Goal: Information Seeking & Learning: Learn about a topic

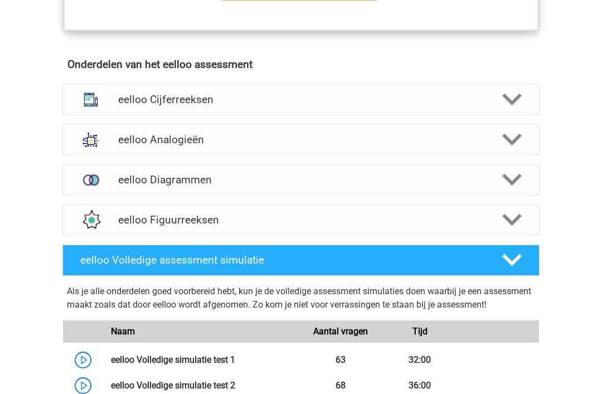
scroll to position [655, 0]
click at [513, 104] on icon at bounding box center [511, 99] width 19 height 19
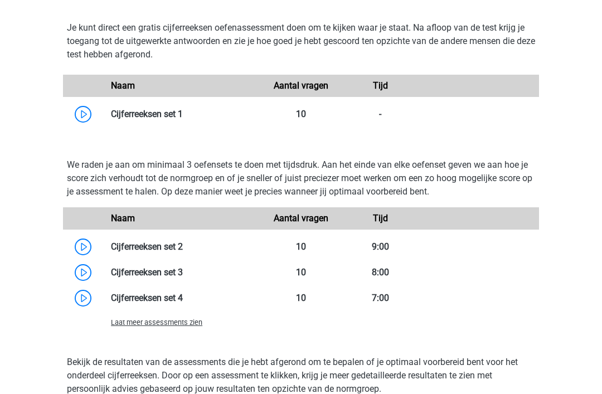
scroll to position [984, 0]
click at [183, 119] on link at bounding box center [183, 114] width 0 height 11
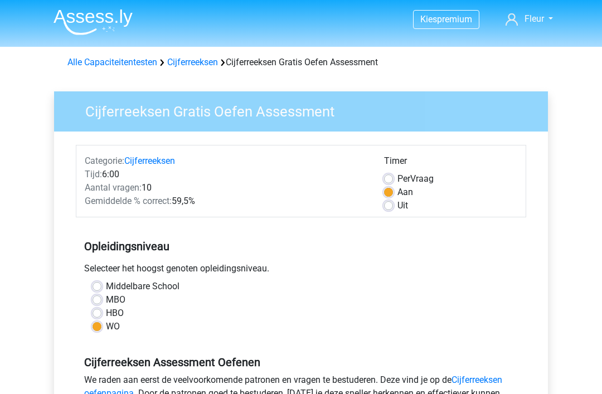
click at [397, 175] on label "Per Vraag" at bounding box center [415, 178] width 36 height 13
click at [392, 175] on input "Per Vraag" at bounding box center [388, 177] width 9 height 11
radio input "true"
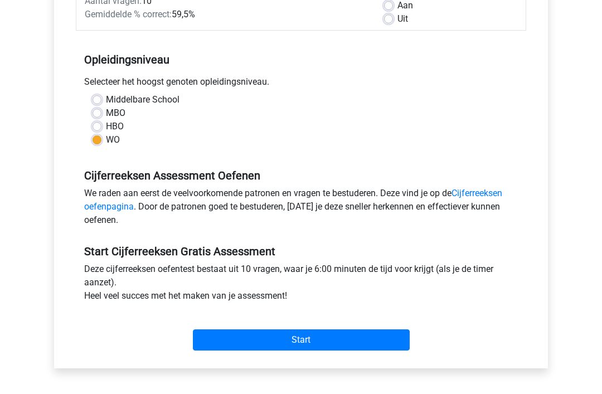
scroll to position [222, 0]
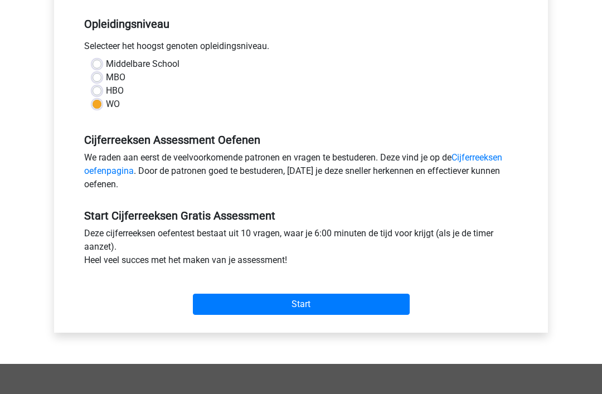
click at [317, 304] on input "Start" at bounding box center [301, 304] width 217 height 21
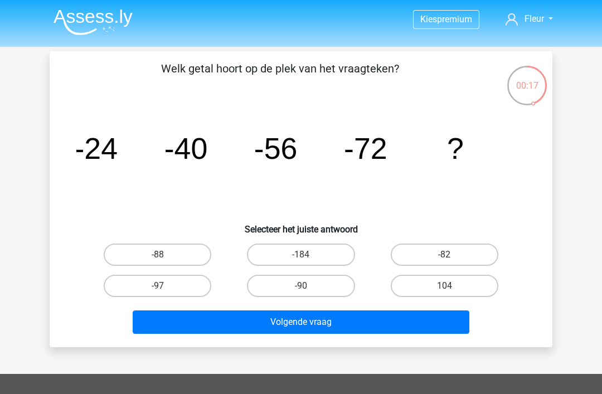
click at [167, 256] on label "-88" at bounding box center [158, 254] width 108 height 22
click at [165, 256] on input "-88" at bounding box center [161, 258] width 7 height 7
radio input "true"
click at [307, 317] on button "Volgende vraag" at bounding box center [301, 321] width 337 height 23
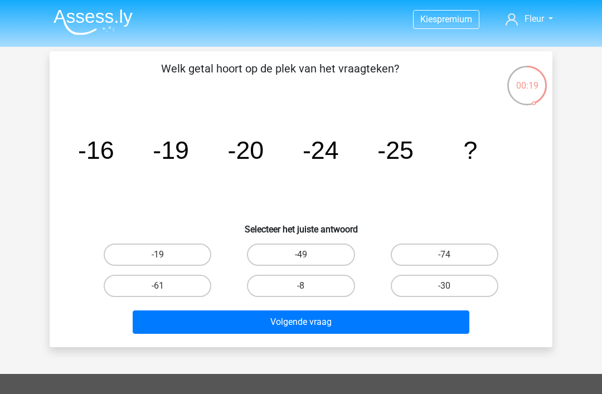
click at [448, 286] on input "-30" at bounding box center [447, 289] width 7 height 7
radio input "true"
click at [319, 320] on button "Volgende vraag" at bounding box center [301, 321] width 337 height 23
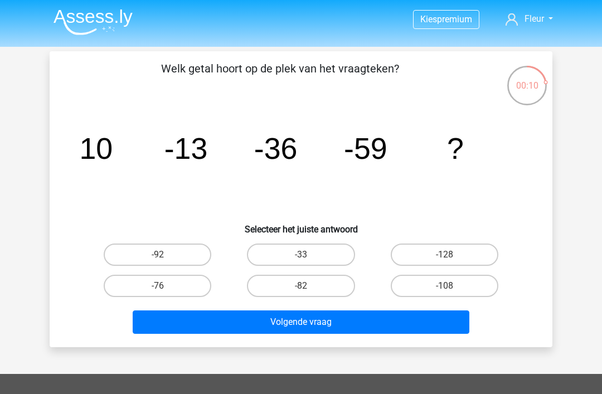
click at [299, 279] on label "-82" at bounding box center [301, 286] width 108 height 22
click at [301, 286] on input "-82" at bounding box center [304, 289] width 7 height 7
radio input "true"
click at [317, 321] on button "Volgende vraag" at bounding box center [301, 321] width 337 height 23
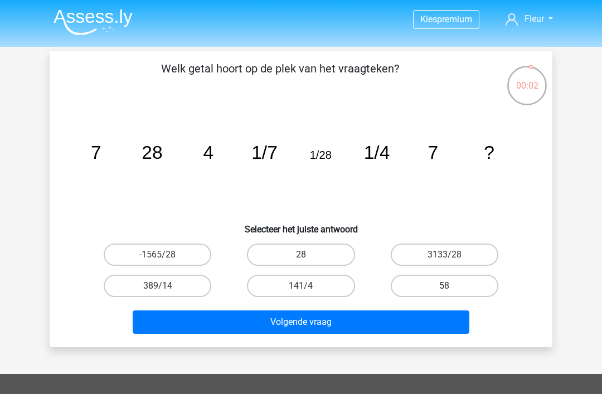
click at [314, 285] on label "141/4" at bounding box center [301, 286] width 108 height 22
click at [308, 286] on input "141/4" at bounding box center [304, 289] width 7 height 7
radio input "true"
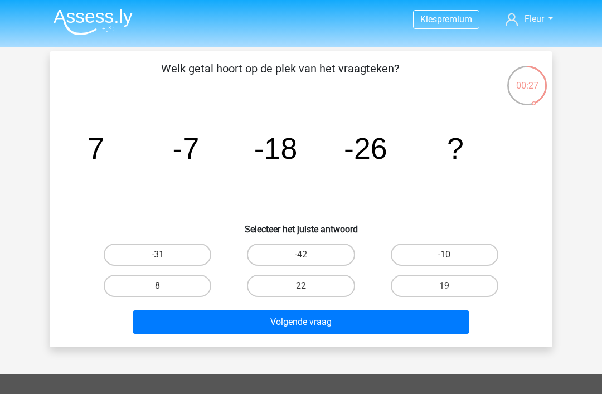
click at [168, 249] on label "-31" at bounding box center [158, 254] width 108 height 22
click at [165, 255] on input "-31" at bounding box center [161, 258] width 7 height 7
radio input "true"
click at [323, 317] on button "Volgende vraag" at bounding box center [301, 321] width 337 height 23
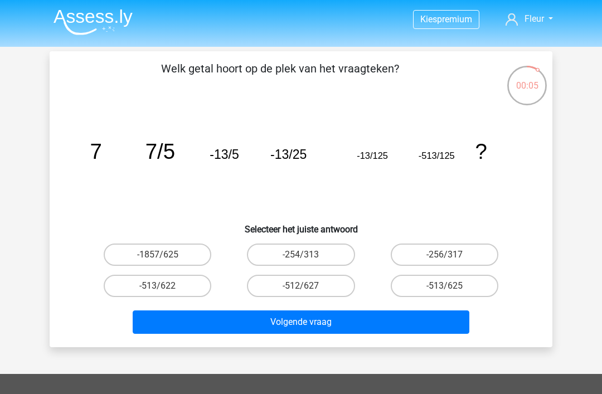
click at [168, 254] on label "-1857/625" at bounding box center [158, 254] width 108 height 22
click at [165, 255] on input "-1857/625" at bounding box center [161, 258] width 7 height 7
radio input "true"
click at [339, 323] on button "Volgende vraag" at bounding box center [301, 321] width 337 height 23
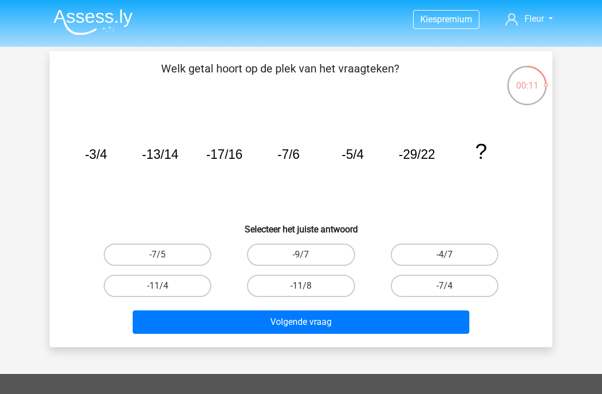
click at [446, 257] on input "-4/7" at bounding box center [447, 258] width 7 height 7
radio input "true"
click at [349, 324] on button "Volgende vraag" at bounding box center [301, 321] width 337 height 23
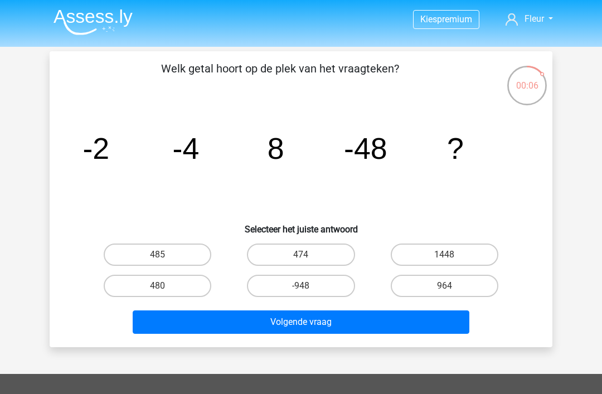
click at [306, 285] on label "-948" at bounding box center [301, 286] width 108 height 22
click at [306, 286] on input "-948" at bounding box center [304, 289] width 7 height 7
radio input "true"
click at [359, 317] on button "Volgende vraag" at bounding box center [301, 321] width 337 height 23
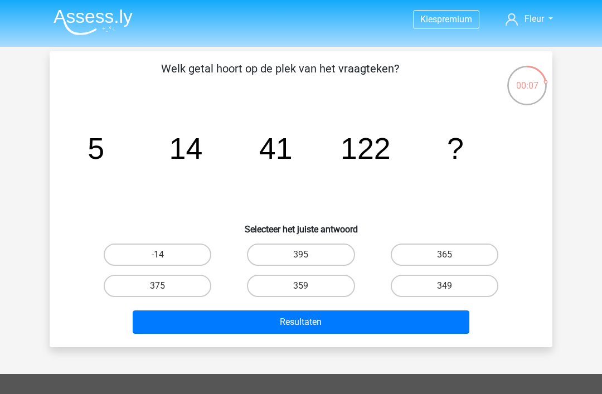
click at [435, 255] on label "365" at bounding box center [445, 254] width 108 height 22
click at [444, 255] on input "365" at bounding box center [447, 258] width 7 height 7
radio input "true"
click at [309, 318] on button "Resultaten" at bounding box center [301, 321] width 337 height 23
click at [319, 323] on button "Resultaten" at bounding box center [301, 321] width 337 height 23
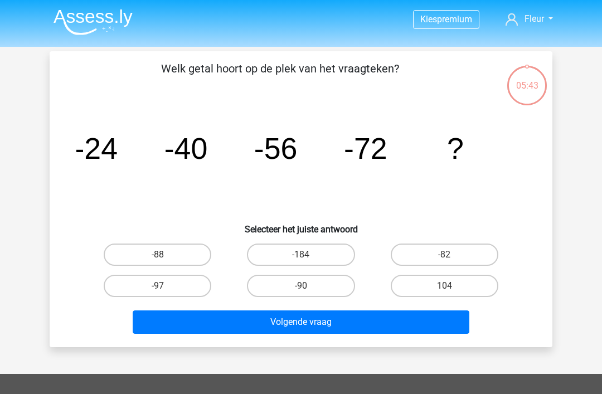
click at [162, 253] on label "-88" at bounding box center [158, 254] width 108 height 22
click at [162, 255] on input "-88" at bounding box center [161, 258] width 7 height 7
radio input "true"
click at [326, 322] on button "Volgende vraag" at bounding box center [301, 321] width 337 height 23
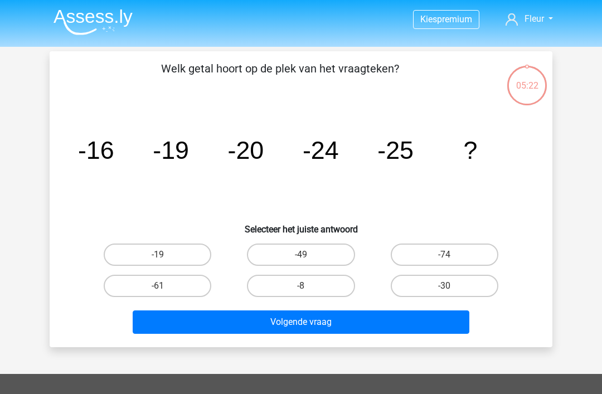
click at [445, 281] on label "-30" at bounding box center [445, 286] width 108 height 22
click at [445, 286] on input "-30" at bounding box center [447, 289] width 7 height 7
radio input "true"
click at [348, 321] on button "Volgende vraag" at bounding box center [301, 321] width 337 height 23
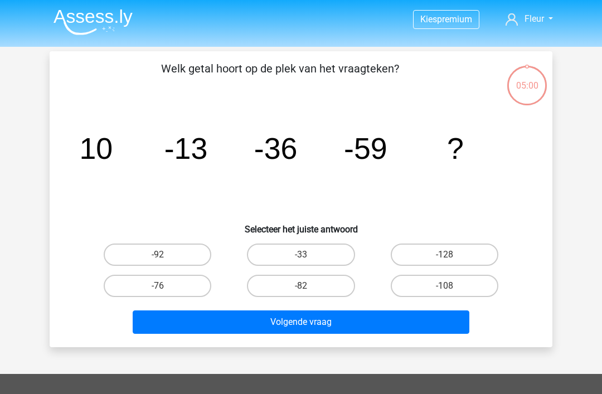
click at [313, 282] on label "-82" at bounding box center [301, 286] width 108 height 22
click at [308, 286] on input "-82" at bounding box center [304, 289] width 7 height 7
radio input "true"
click at [320, 320] on button "Volgende vraag" at bounding box center [301, 321] width 337 height 23
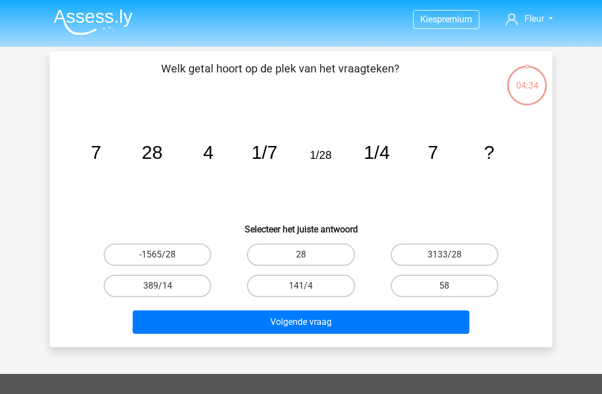
click at [300, 286] on label "141/4" at bounding box center [301, 286] width 108 height 22
click at [301, 286] on input "141/4" at bounding box center [304, 289] width 7 height 7
radio input "true"
click at [327, 324] on button "Volgende vraag" at bounding box center [301, 321] width 337 height 23
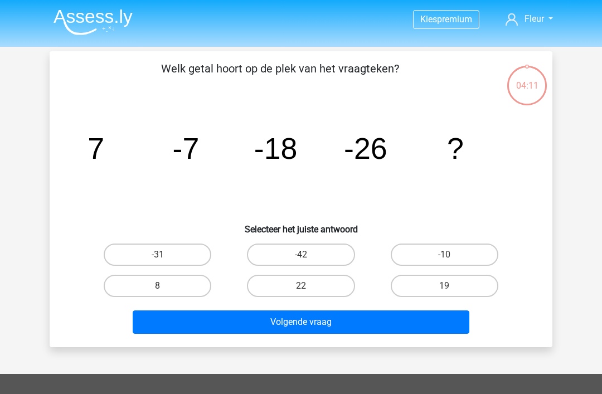
click at [169, 255] on label "-31" at bounding box center [158, 254] width 108 height 22
click at [165, 255] on input "-31" at bounding box center [161, 258] width 7 height 7
radio input "true"
click at [309, 321] on button "Volgende vraag" at bounding box center [301, 321] width 337 height 23
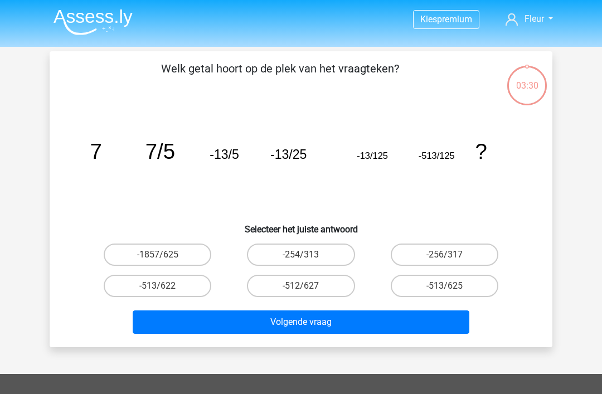
click at [453, 281] on label "-513/625" at bounding box center [445, 286] width 108 height 22
click at [451, 286] on input "-513/625" at bounding box center [447, 289] width 7 height 7
radio input "true"
click at [315, 320] on button "Volgende vraag" at bounding box center [301, 321] width 337 height 23
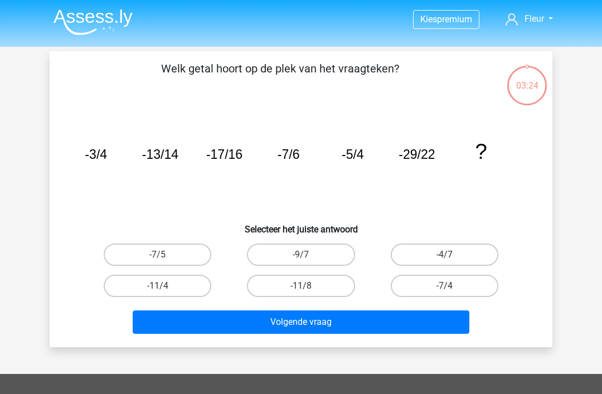
click at [483, 153] on tspan "?" at bounding box center [481, 151] width 12 height 24
click at [336, 320] on button "Volgende vraag" at bounding box center [301, 321] width 337 height 23
click at [171, 283] on label "-11/4" at bounding box center [158, 286] width 108 height 22
click at [165, 286] on input "-11/4" at bounding box center [161, 289] width 7 height 7
radio input "true"
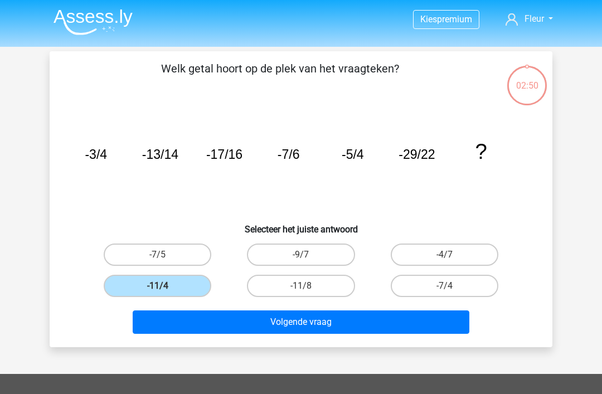
click at [339, 319] on button "Volgende vraag" at bounding box center [301, 321] width 337 height 23
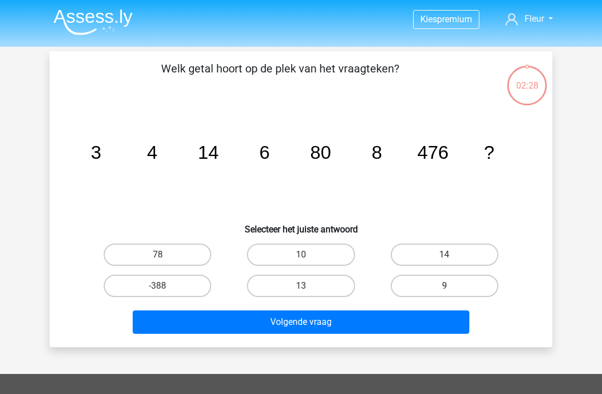
click at [310, 252] on label "10" at bounding box center [301, 254] width 108 height 22
click at [308, 255] on input "10" at bounding box center [304, 258] width 7 height 7
radio input "true"
click at [316, 313] on button "Volgende vraag" at bounding box center [301, 321] width 337 height 23
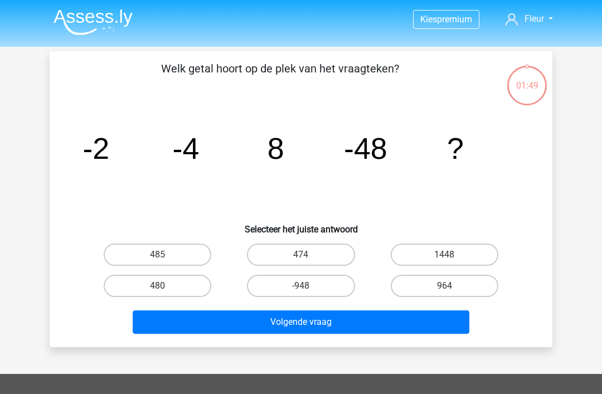
click at [169, 287] on label "480" at bounding box center [158, 286] width 108 height 22
click at [165, 287] on input "480" at bounding box center [161, 289] width 7 height 7
radio input "true"
click at [318, 328] on button "Volgende vraag" at bounding box center [301, 321] width 337 height 23
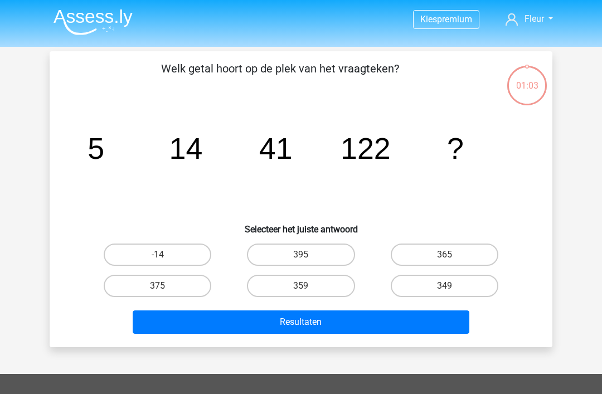
click at [311, 251] on label "395" at bounding box center [301, 254] width 108 height 22
click at [308, 255] on input "395" at bounding box center [304, 258] width 7 height 7
radio input "true"
click at [347, 323] on button "Resultaten" at bounding box center [301, 321] width 337 height 23
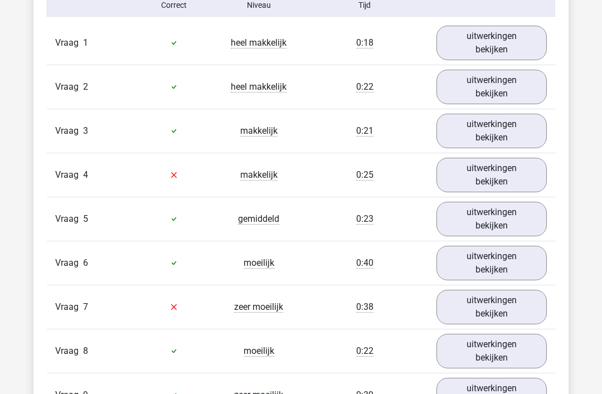
scroll to position [921, 0]
click at [491, 168] on link "uitwerkingen bekijken" at bounding box center [491, 175] width 110 height 35
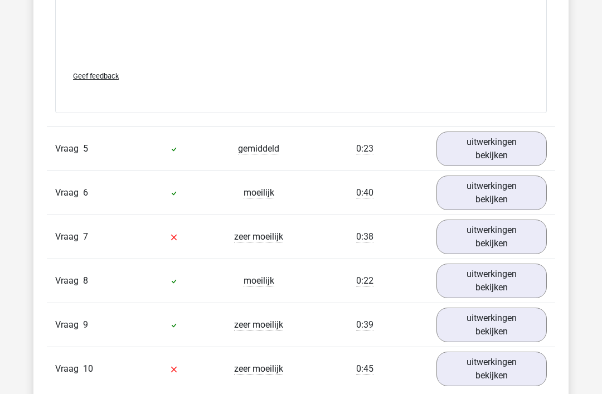
scroll to position [1563, 0]
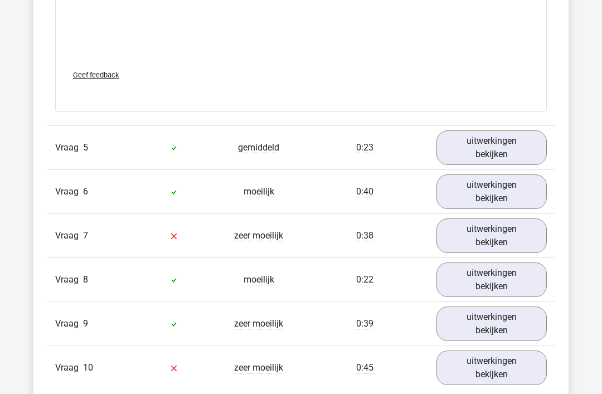
click at [490, 235] on link "uitwerkingen bekijken" at bounding box center [491, 236] width 110 height 35
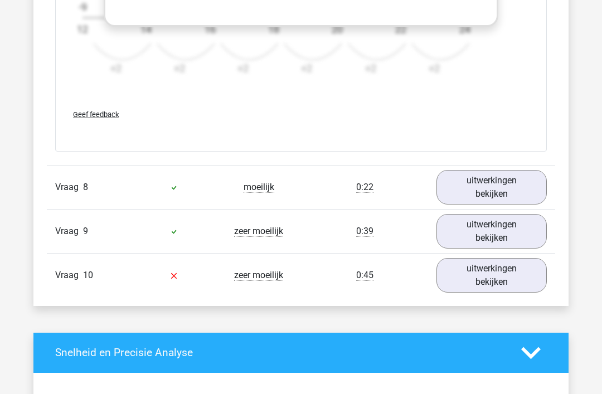
scroll to position [2334, 0]
click at [505, 275] on link "uitwerkingen bekijken" at bounding box center [491, 275] width 110 height 35
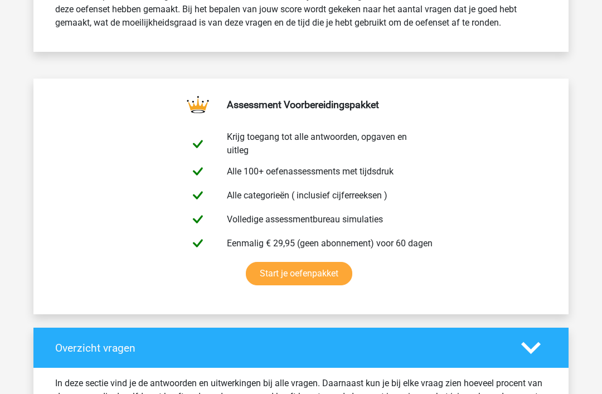
scroll to position [0, 0]
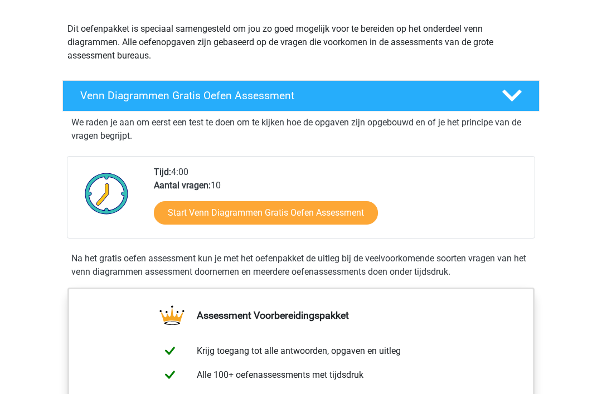
scroll to position [116, 0]
click at [312, 210] on link "Start Venn Diagrammen Gratis Oefen Assessment" at bounding box center [266, 212] width 224 height 23
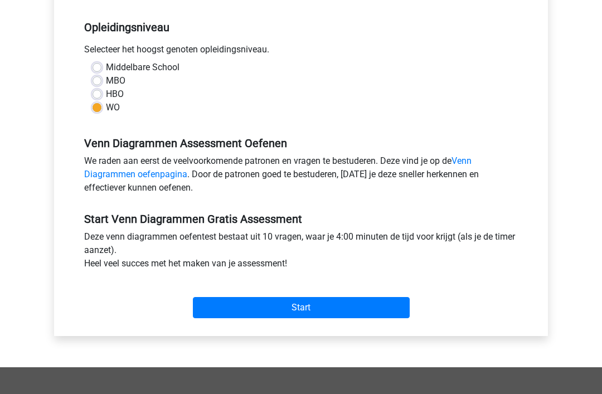
scroll to position [228, 0]
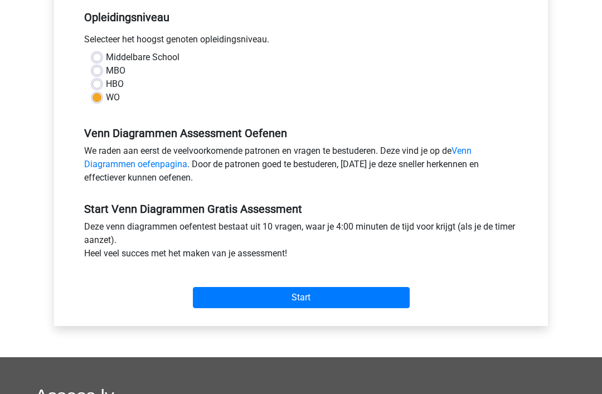
click at [309, 297] on input "Start" at bounding box center [301, 297] width 217 height 21
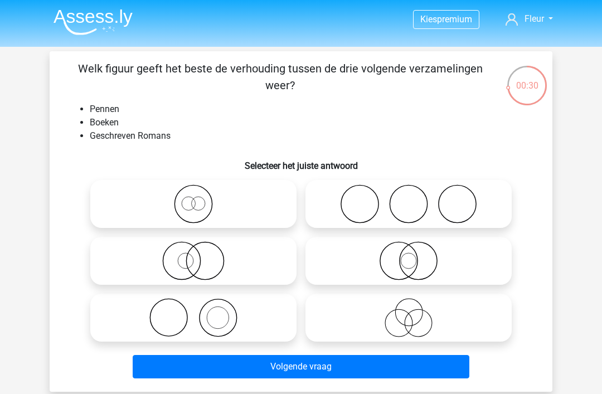
click at [223, 313] on icon at bounding box center [193, 317] width 197 height 39
click at [201, 312] on input "radio" at bounding box center [196, 308] width 7 height 7
radio input "true"
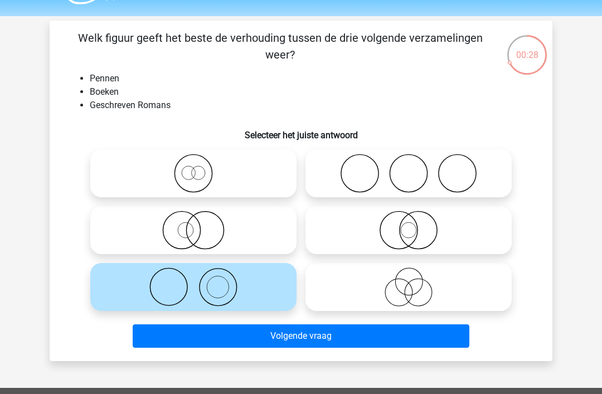
scroll to position [32, 0]
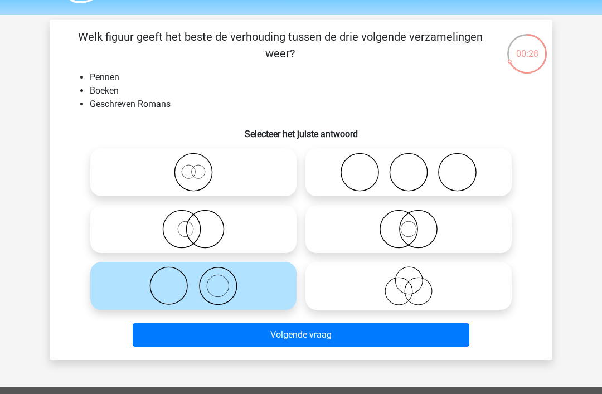
click at [319, 332] on button "Volgende vraag" at bounding box center [301, 334] width 337 height 23
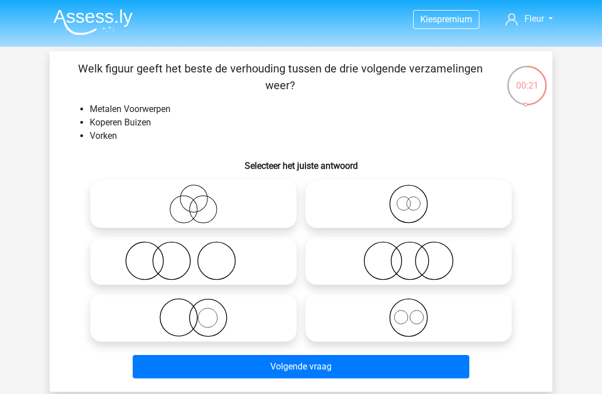
click at [203, 198] on icon at bounding box center [193, 203] width 197 height 39
click at [201, 198] on input "radio" at bounding box center [196, 194] width 7 height 7
radio input "true"
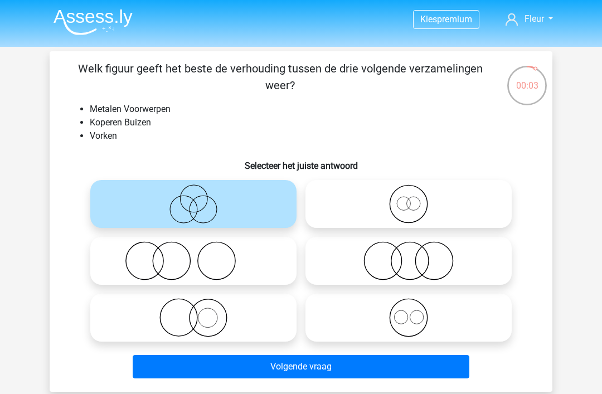
click at [309, 364] on button "Volgende vraag" at bounding box center [301, 366] width 337 height 23
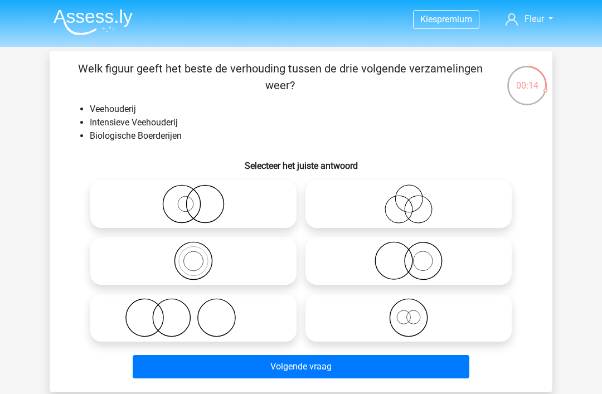
click at [199, 197] on input "radio" at bounding box center [196, 194] width 7 height 7
radio input "true"
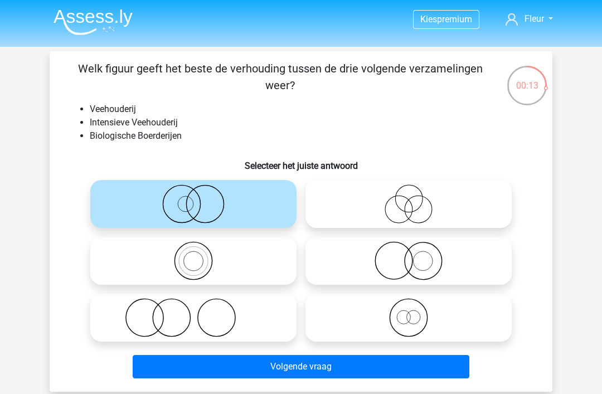
click at [321, 365] on button "Volgende vraag" at bounding box center [301, 366] width 337 height 23
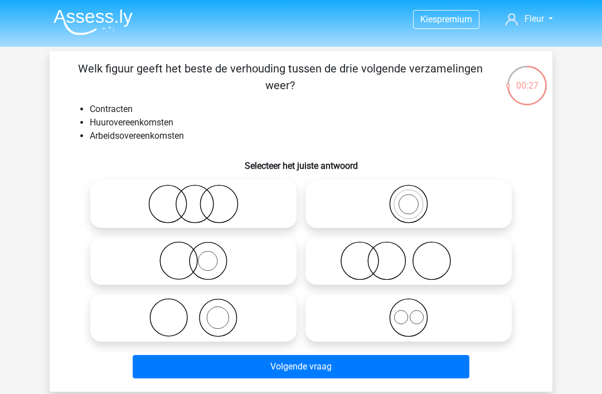
click at [412, 318] on icon at bounding box center [408, 317] width 197 height 39
click at [412, 312] on input "radio" at bounding box center [411, 308] width 7 height 7
radio input "true"
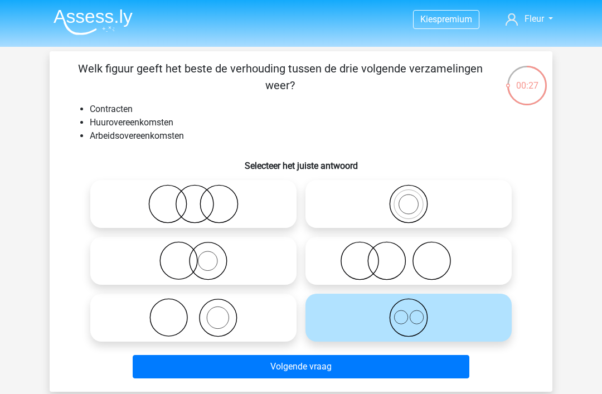
click at [314, 363] on button "Volgende vraag" at bounding box center [301, 366] width 337 height 23
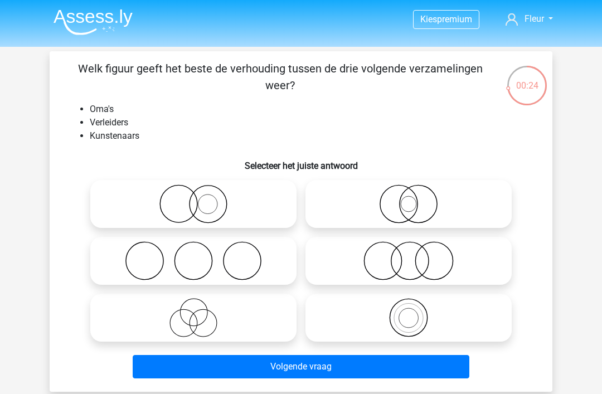
click at [194, 320] on icon at bounding box center [193, 317] width 197 height 39
click at [194, 312] on input "radio" at bounding box center [196, 308] width 7 height 7
radio input "true"
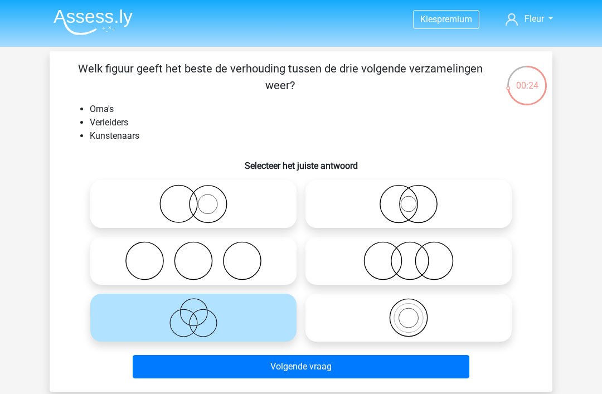
click at [289, 366] on button "Volgende vraag" at bounding box center [301, 366] width 337 height 23
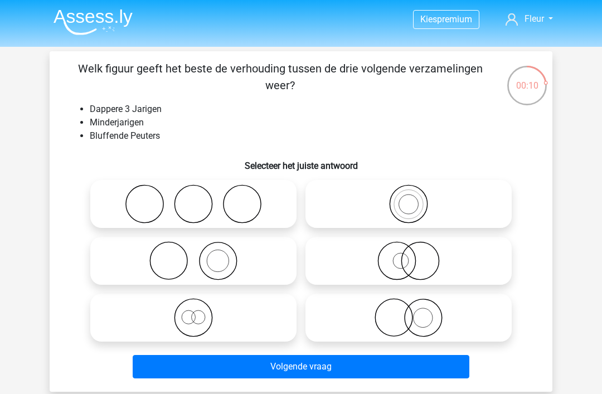
click at [425, 260] on icon at bounding box center [408, 260] width 197 height 39
click at [416, 255] on input "radio" at bounding box center [411, 251] width 7 height 7
radio input "true"
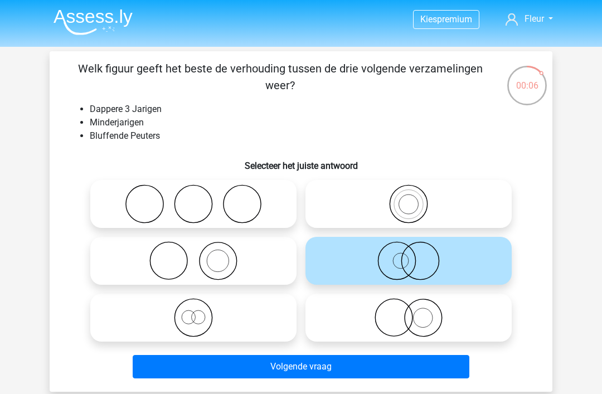
click at [323, 364] on button "Volgende vraag" at bounding box center [301, 366] width 337 height 23
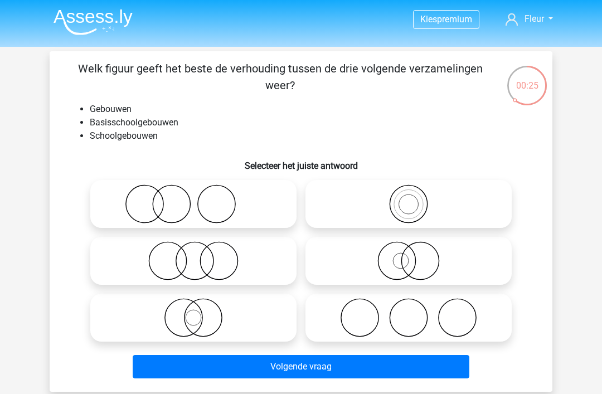
click at [416, 204] on icon at bounding box center [408, 203] width 197 height 39
click at [416, 198] on input "radio" at bounding box center [411, 194] width 7 height 7
radio input "true"
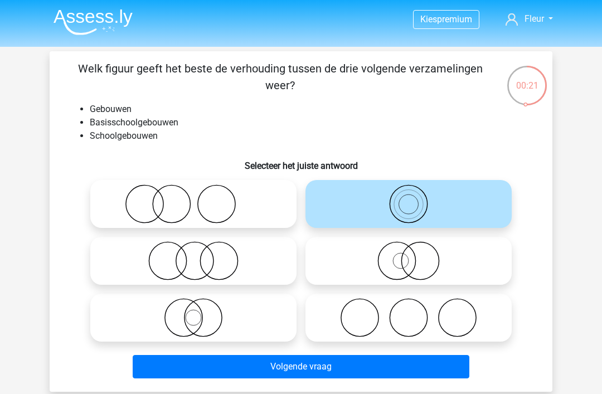
click at [323, 363] on button "Volgende vraag" at bounding box center [301, 366] width 337 height 23
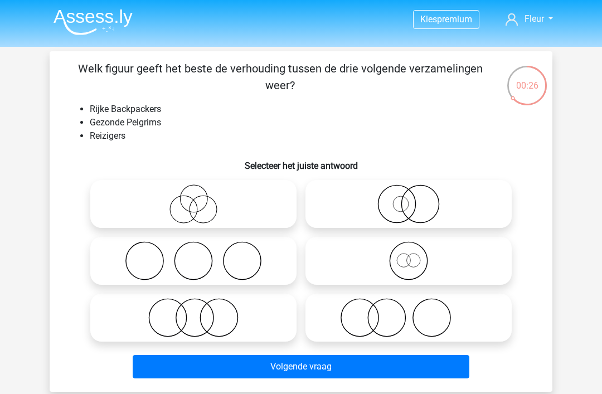
click at [418, 261] on icon at bounding box center [408, 260] width 197 height 39
click at [416, 255] on input "radio" at bounding box center [411, 251] width 7 height 7
radio input "true"
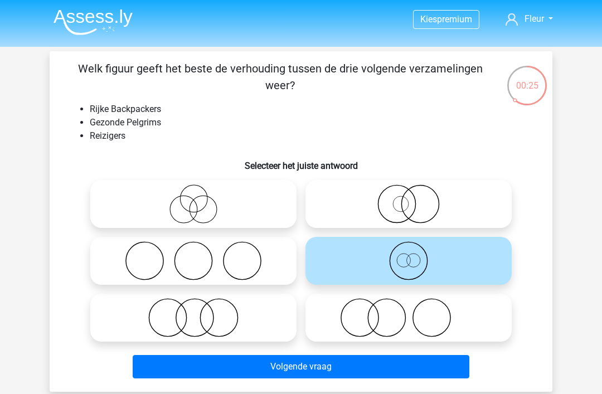
click at [335, 362] on button "Volgende vraag" at bounding box center [301, 366] width 337 height 23
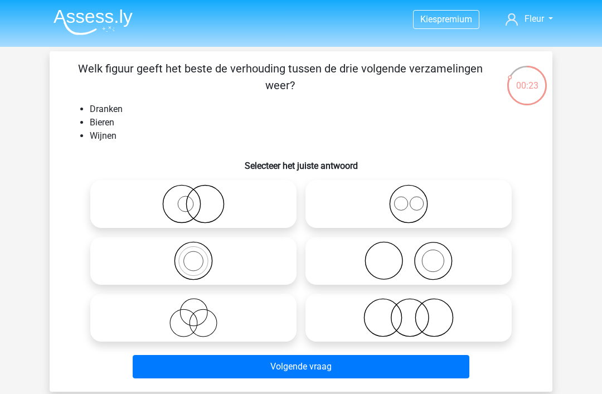
click at [415, 203] on icon at bounding box center [408, 203] width 197 height 39
click at [415, 198] on input "radio" at bounding box center [411, 194] width 7 height 7
radio input "true"
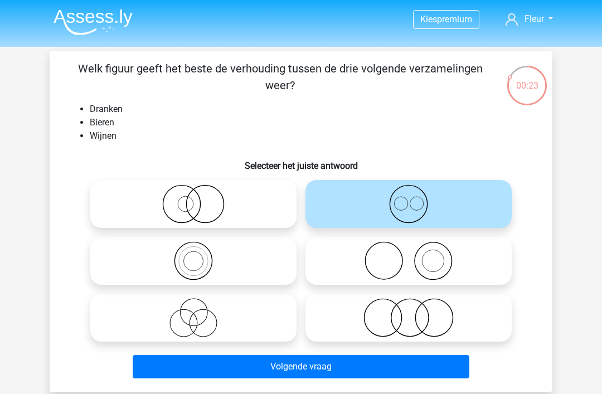
click at [300, 365] on button "Volgende vraag" at bounding box center [301, 366] width 337 height 23
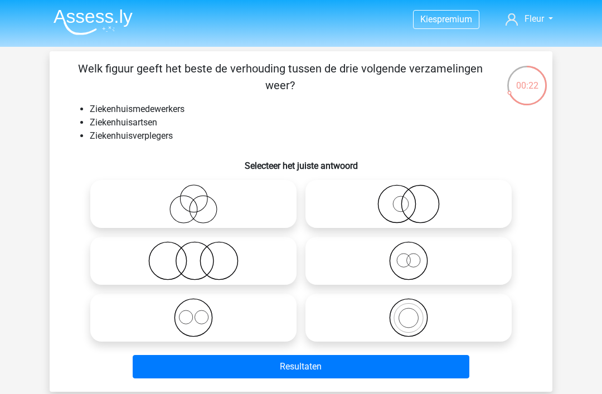
click at [193, 316] on icon at bounding box center [193, 317] width 197 height 39
click at [193, 312] on input "radio" at bounding box center [196, 308] width 7 height 7
radio input "true"
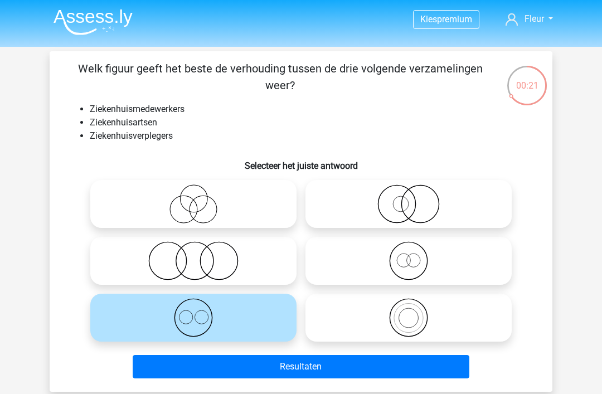
click at [313, 367] on button "Resultaten" at bounding box center [301, 366] width 337 height 23
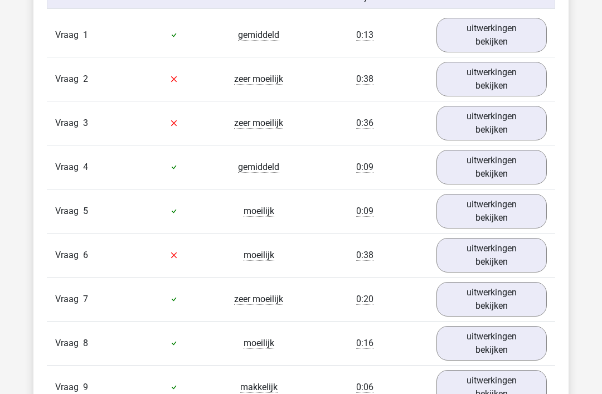
scroll to position [942, 0]
click at [499, 255] on link "uitwerkingen bekijken" at bounding box center [491, 255] width 110 height 35
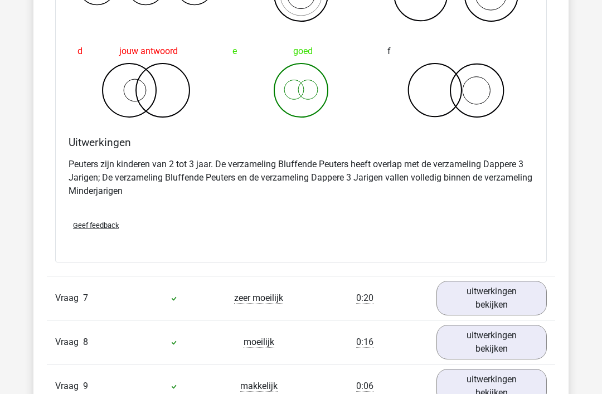
scroll to position [1383, 0]
click at [490, 297] on link "uitwerkingen bekijken" at bounding box center [491, 298] width 110 height 35
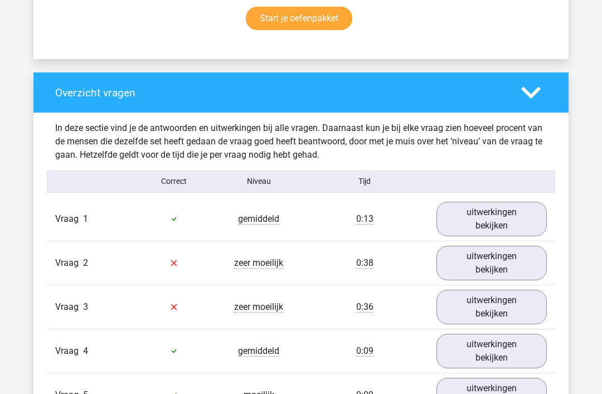
scroll to position [760, 0]
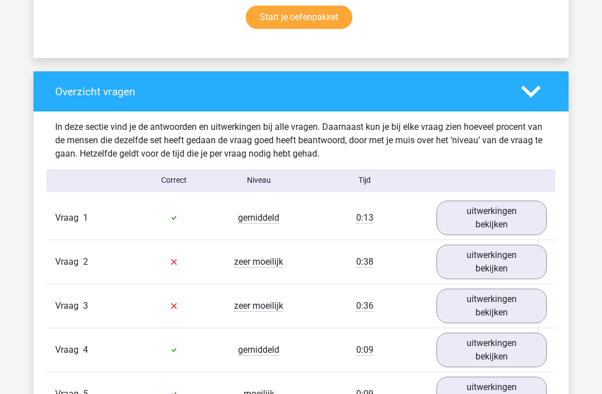
click at [491, 262] on link "uitwerkingen bekijken" at bounding box center [491, 262] width 110 height 35
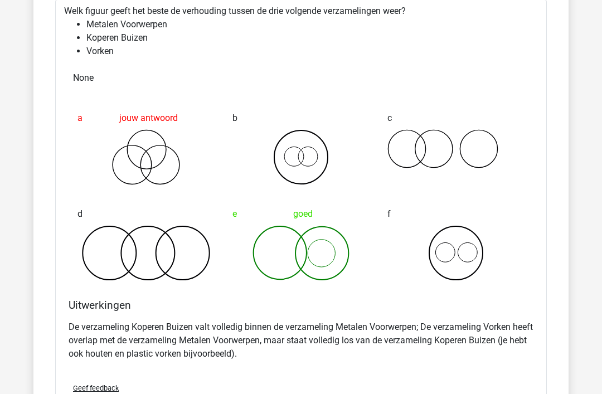
scroll to position [1057, 0]
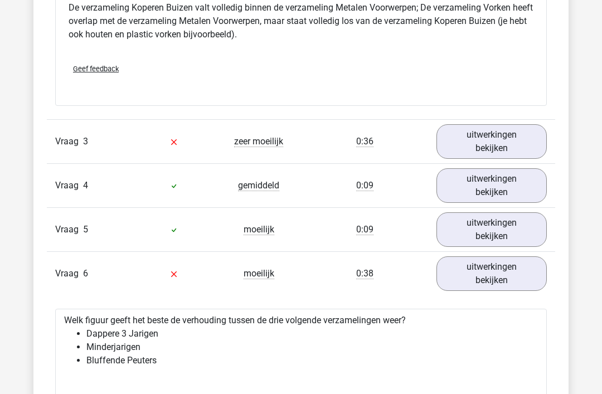
click at [486, 143] on link "uitwerkingen bekijken" at bounding box center [491, 142] width 110 height 35
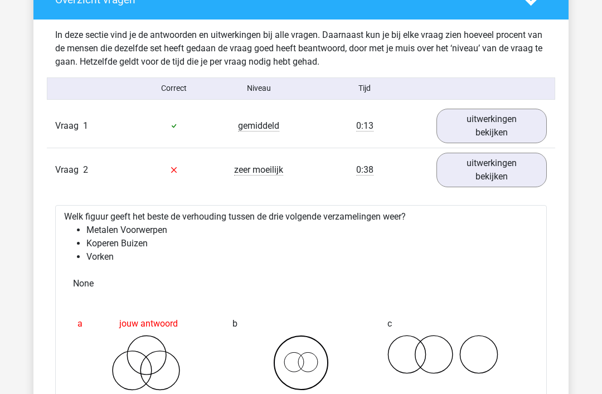
scroll to position [852, 0]
click at [495, 169] on link "uitwerkingen bekijken" at bounding box center [491, 170] width 110 height 35
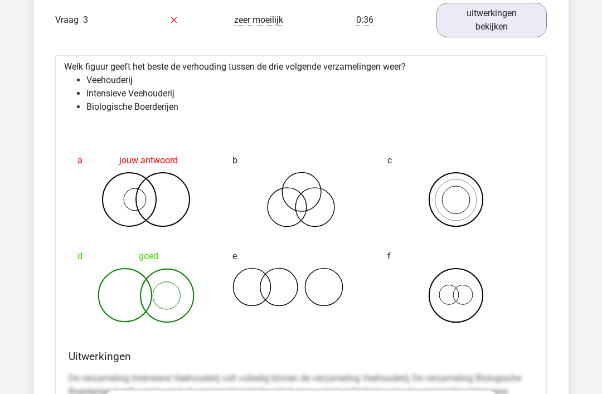
scroll to position [1045, 0]
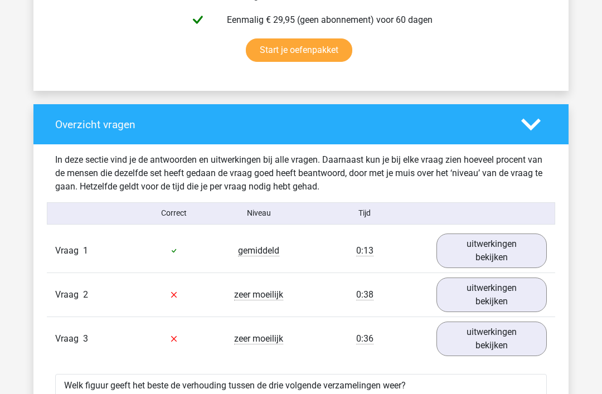
click at [491, 295] on link "uitwerkingen bekijken" at bounding box center [491, 294] width 110 height 35
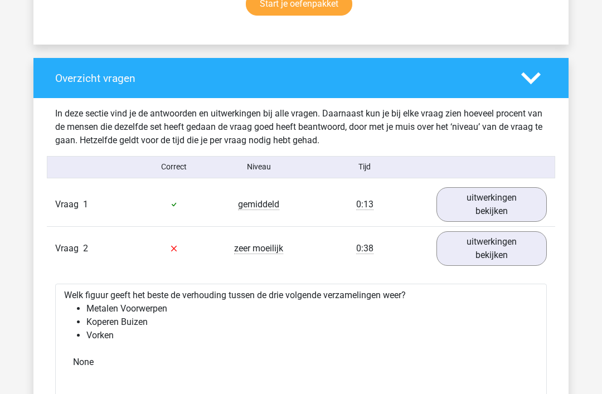
scroll to position [772, 0]
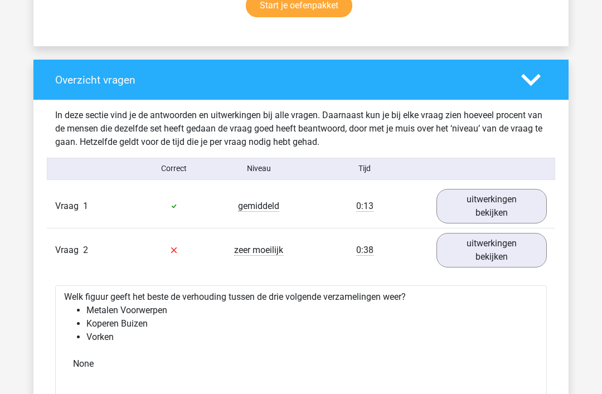
click at [498, 250] on link "uitwerkingen bekijken" at bounding box center [491, 250] width 110 height 35
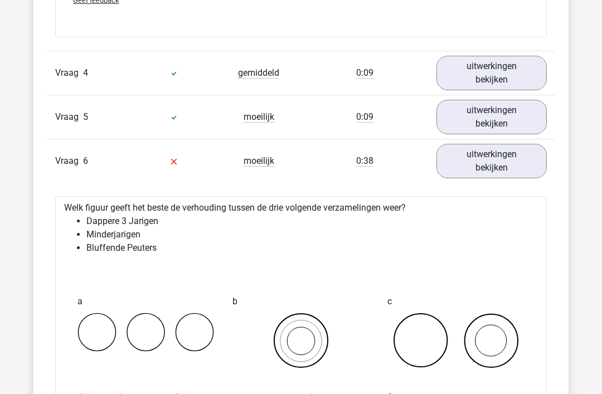
scroll to position [1762, 0]
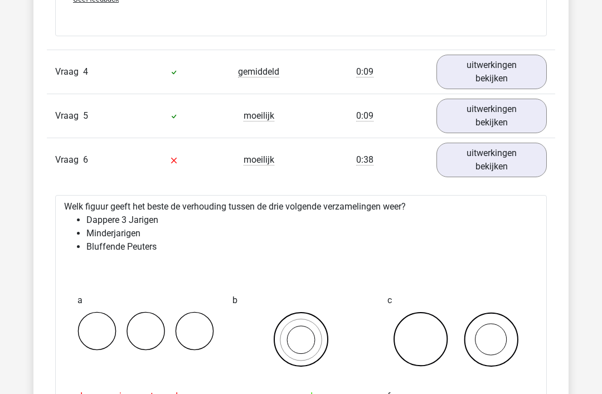
click at [496, 156] on link "uitwerkingen bekijken" at bounding box center [491, 160] width 110 height 35
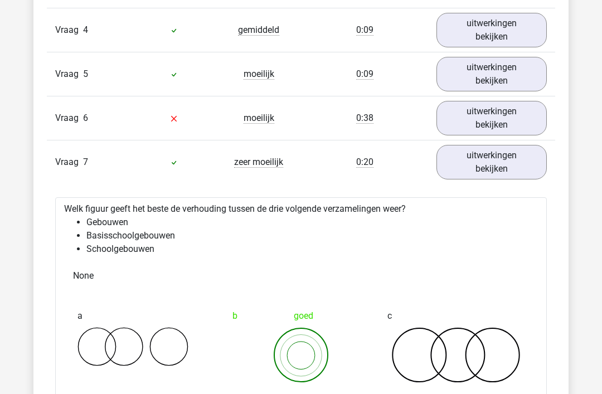
click at [498, 162] on link "uitwerkingen bekijken" at bounding box center [491, 162] width 110 height 35
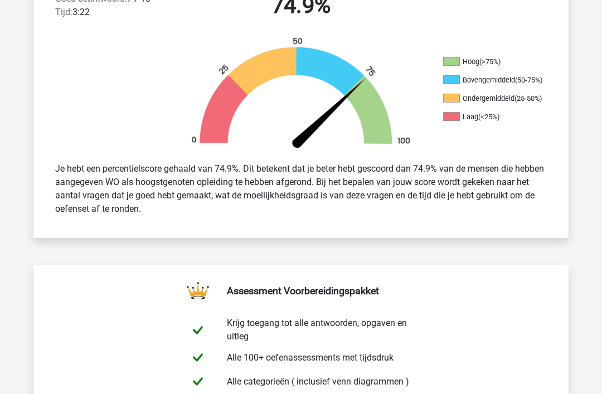
scroll to position [0, 0]
